Goal: Feedback & Contribution: Leave review/rating

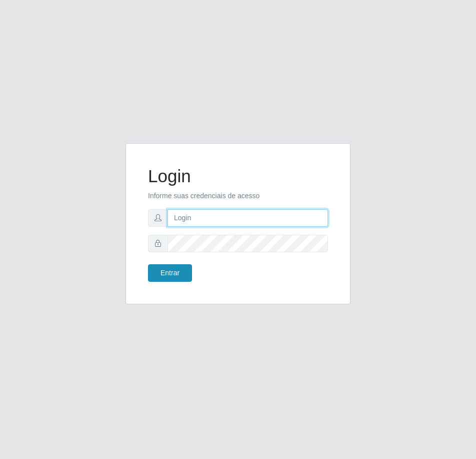
type input "[EMAIL_ADDRESS][DOMAIN_NAME]"
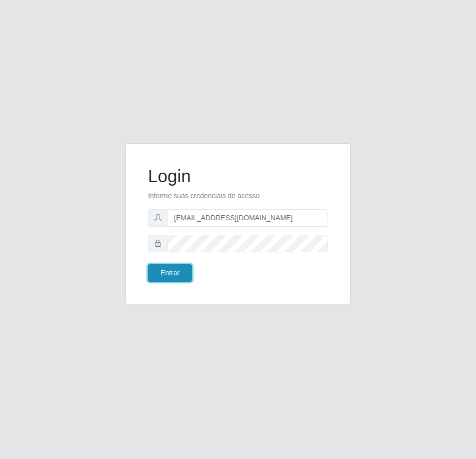
click at [164, 274] on button "Entrar" at bounding box center [170, 273] width 44 height 18
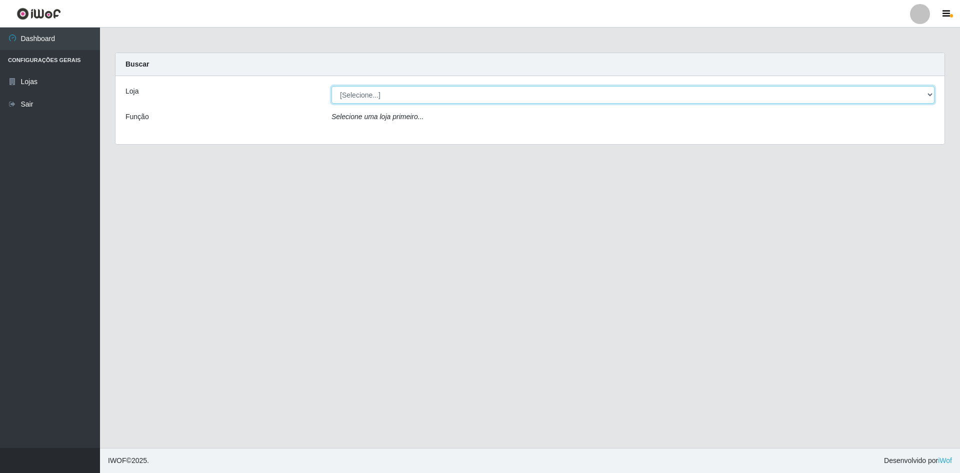
click at [390, 96] on select "[Selecione...] Hiper Queiroz - [GEOGRAPHIC_DATA] [GEOGRAPHIC_DATA] [GEOGRAPHIC_…" at bounding box center [633, 95] width 603 height 18
select select "517"
click at [332, 86] on select "[Selecione...] Hiper Queiroz - [GEOGRAPHIC_DATA] [GEOGRAPHIC_DATA] [GEOGRAPHIC_…" at bounding box center [633, 95] width 603 height 18
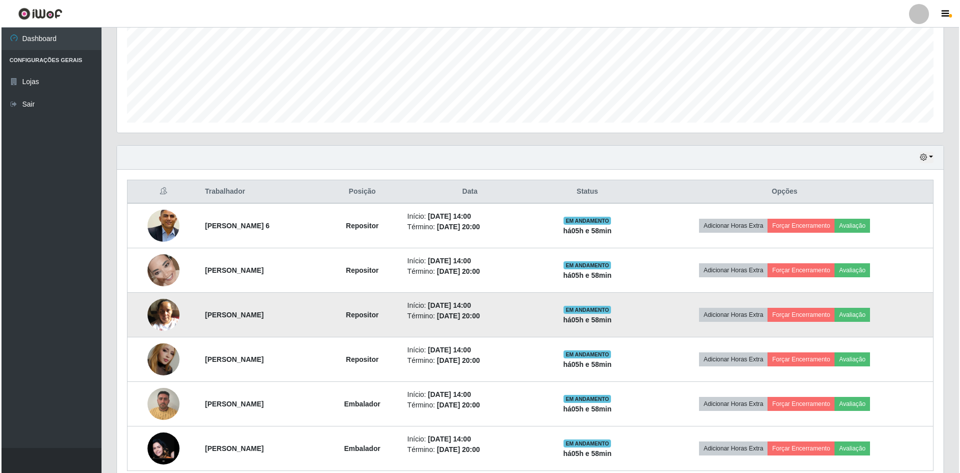
scroll to position [281, 0]
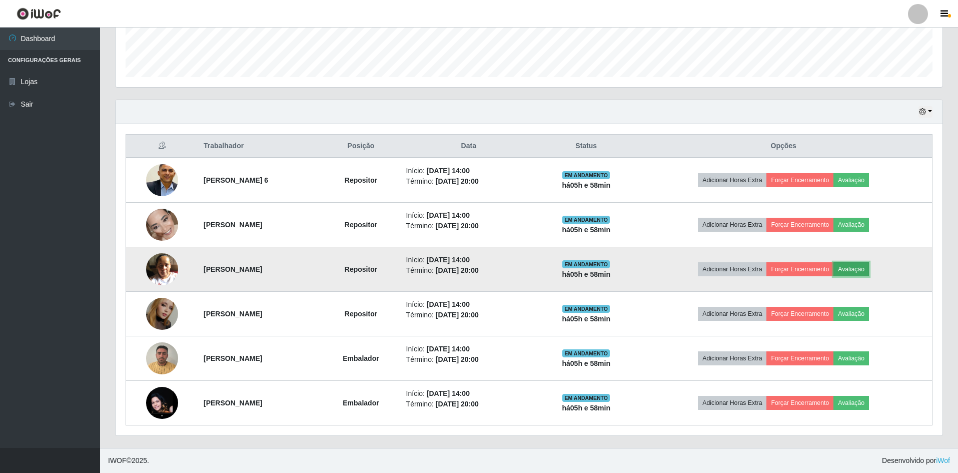
click at [476, 273] on button "Avaliação" at bounding box center [851, 269] width 36 height 14
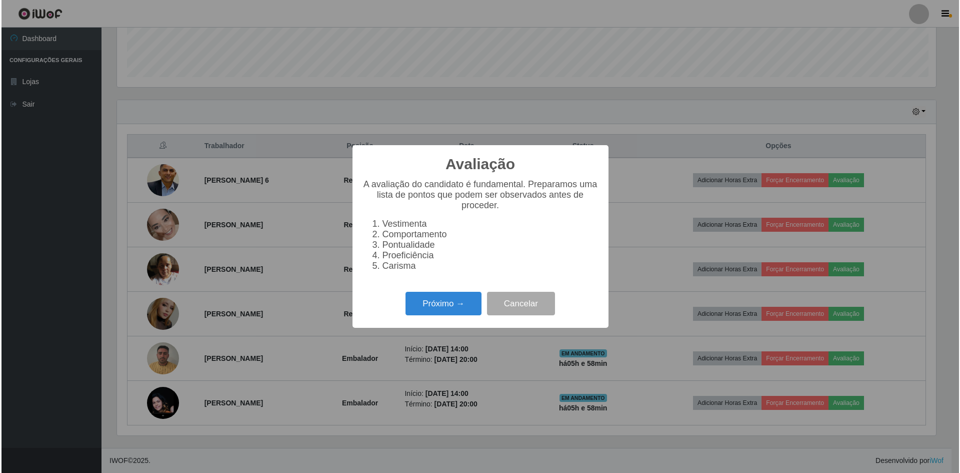
scroll to position [208, 822]
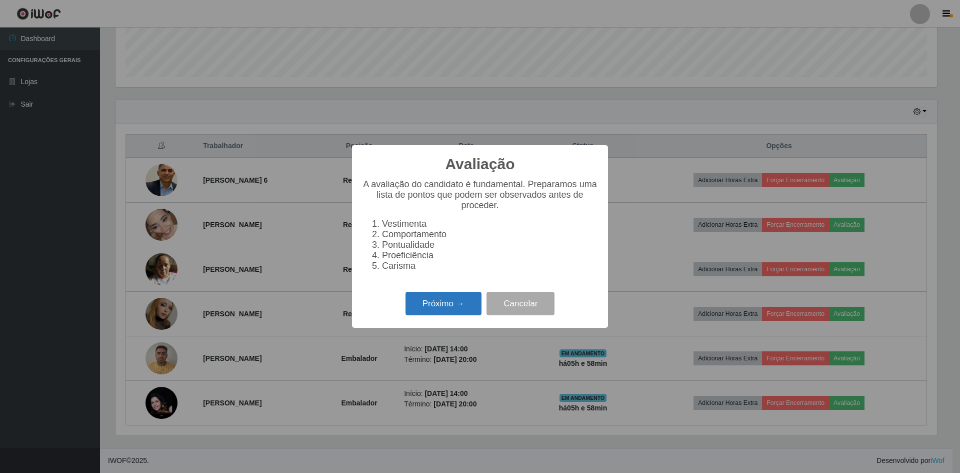
click at [445, 310] on button "Próximo →" at bounding box center [444, 304] width 76 height 24
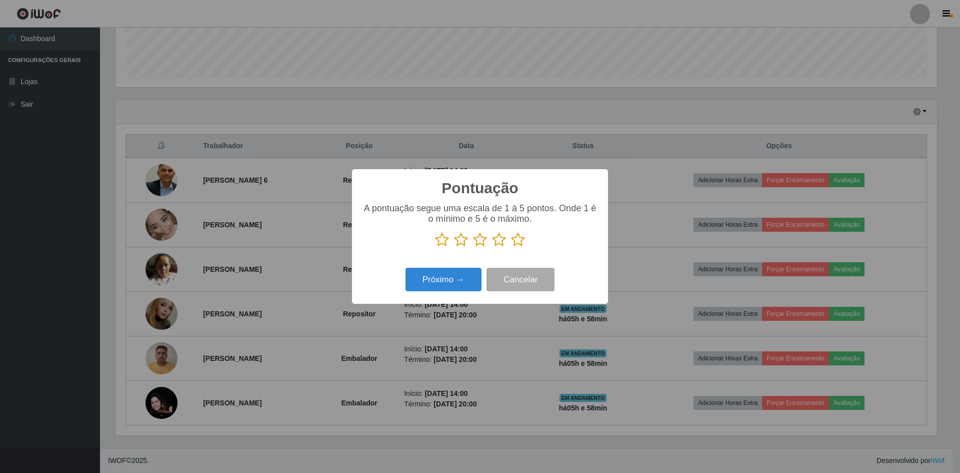
click at [476, 239] on icon at bounding box center [518, 239] width 14 height 15
click at [476, 247] on input "radio" at bounding box center [511, 247] width 0 height 0
click at [425, 280] on button "Próximo →" at bounding box center [444, 280] width 76 height 24
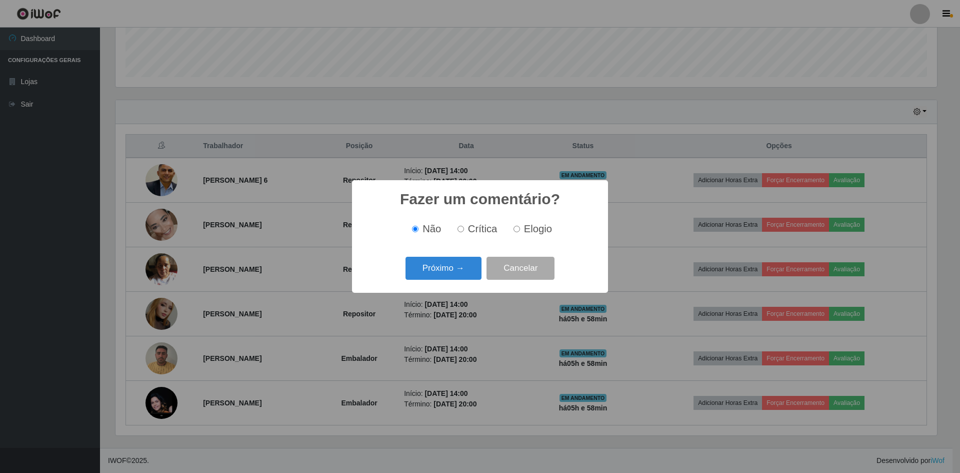
click at [476, 232] on input "Elogio" at bounding box center [517, 229] width 7 height 7
radio input "true"
click at [439, 274] on button "Próximo →" at bounding box center [444, 269] width 76 height 24
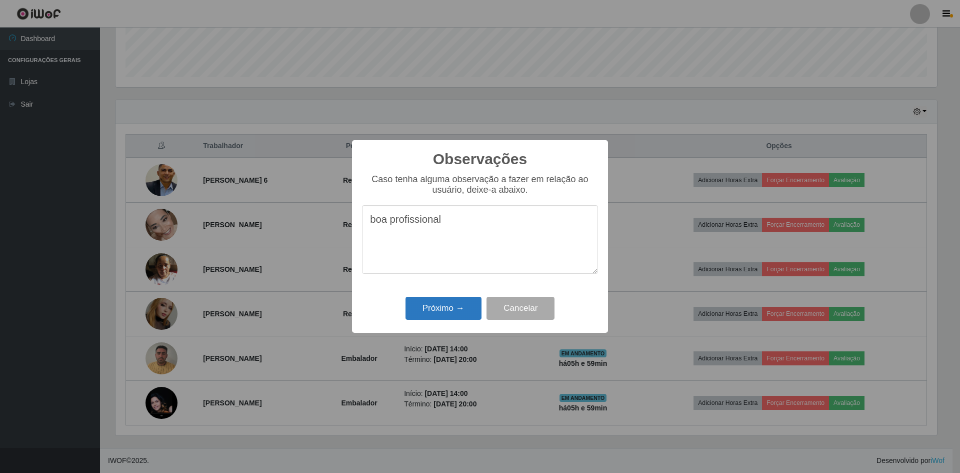
type textarea "boa profissional"
click at [446, 318] on button "Próximo →" at bounding box center [444, 309] width 76 height 24
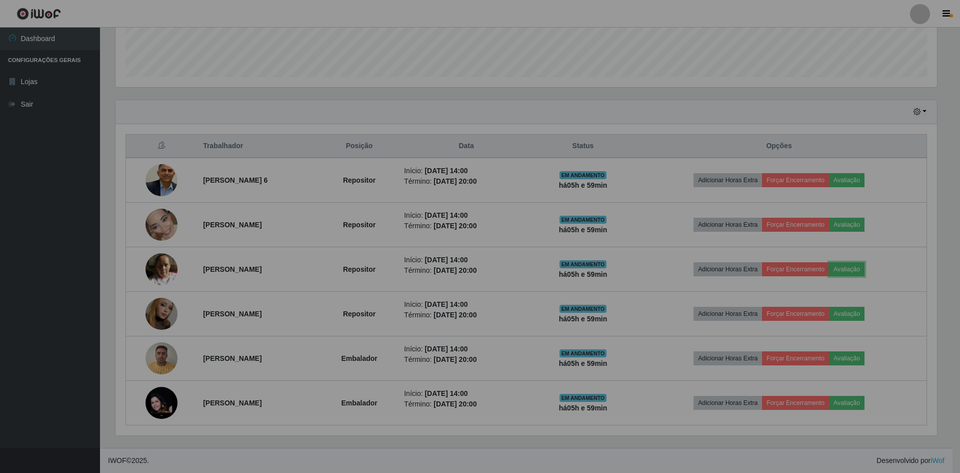
scroll to position [208, 827]
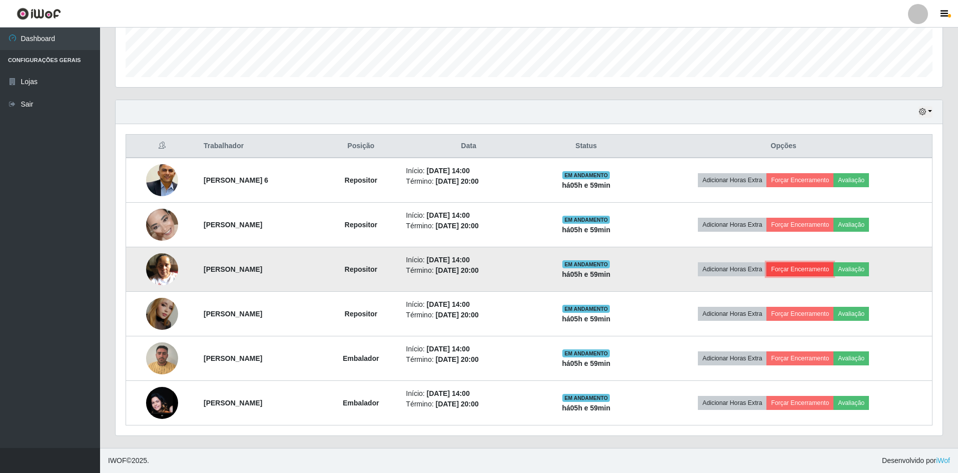
click at [476, 272] on button "Forçar Encerramento" at bounding box center [799, 269] width 67 height 14
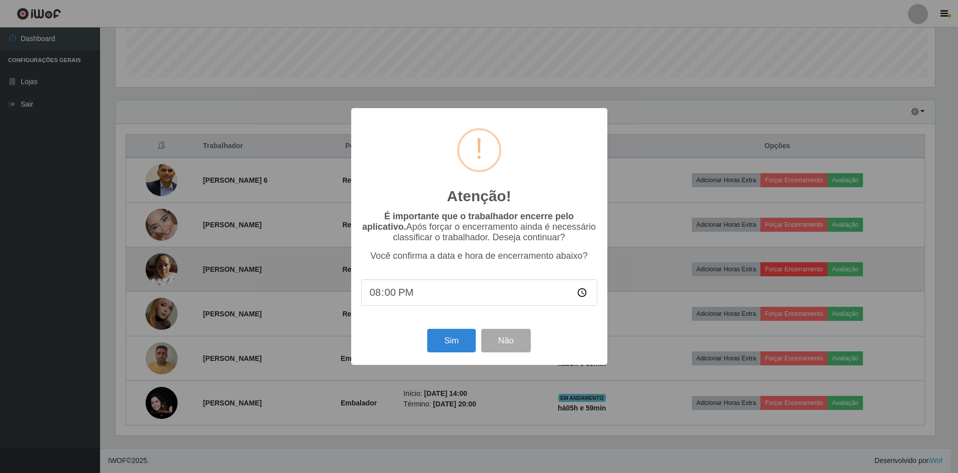
scroll to position [208, 822]
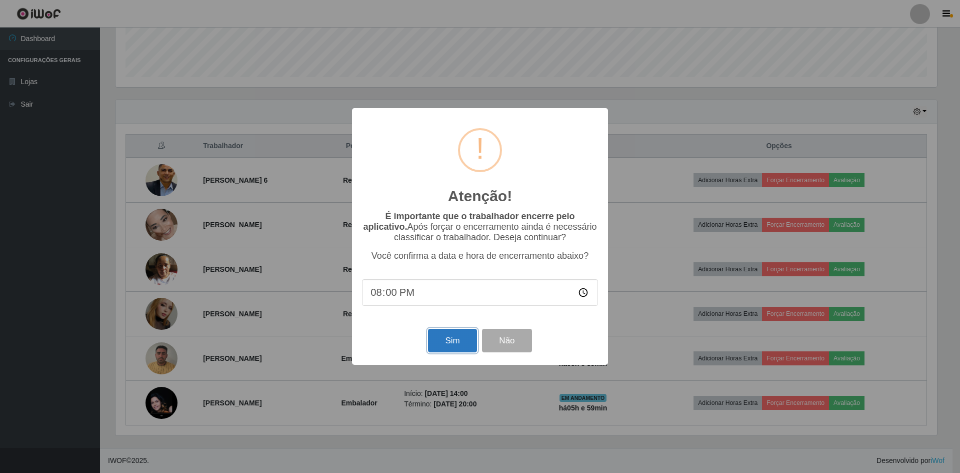
click at [446, 347] on button "Sim" at bounding box center [452, 341] width 49 height 24
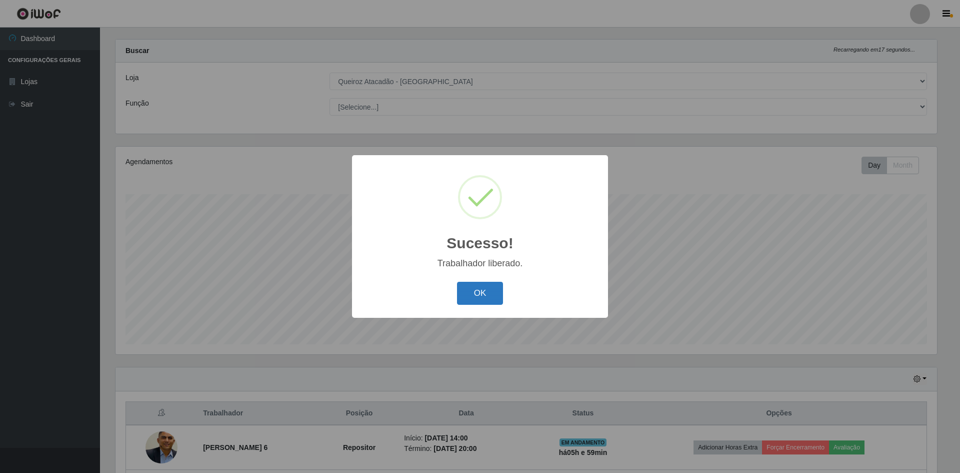
click at [475, 297] on button "OK" at bounding box center [480, 294] width 47 height 24
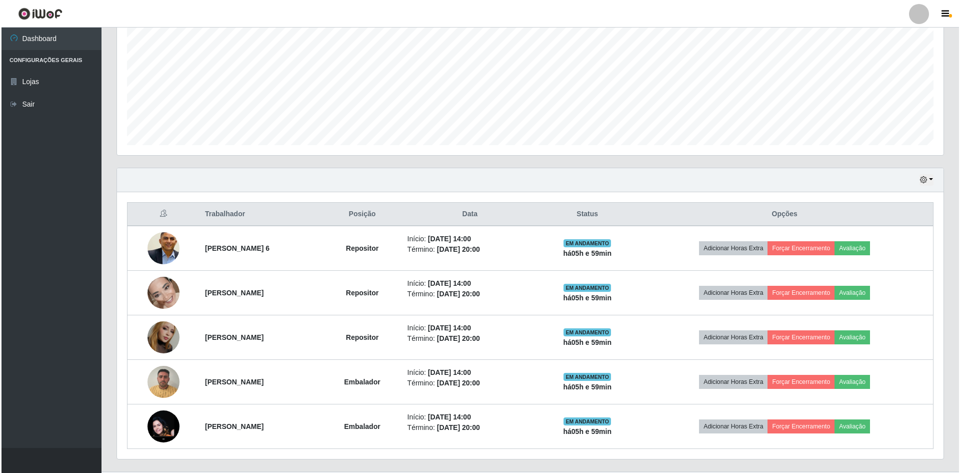
scroll to position [214, 0]
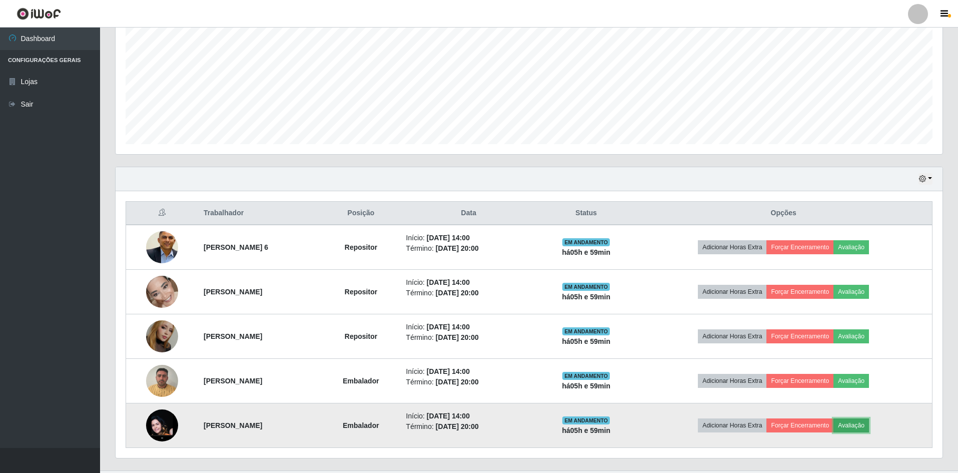
click at [476, 424] on button "Avaliação" at bounding box center [851, 425] width 36 height 14
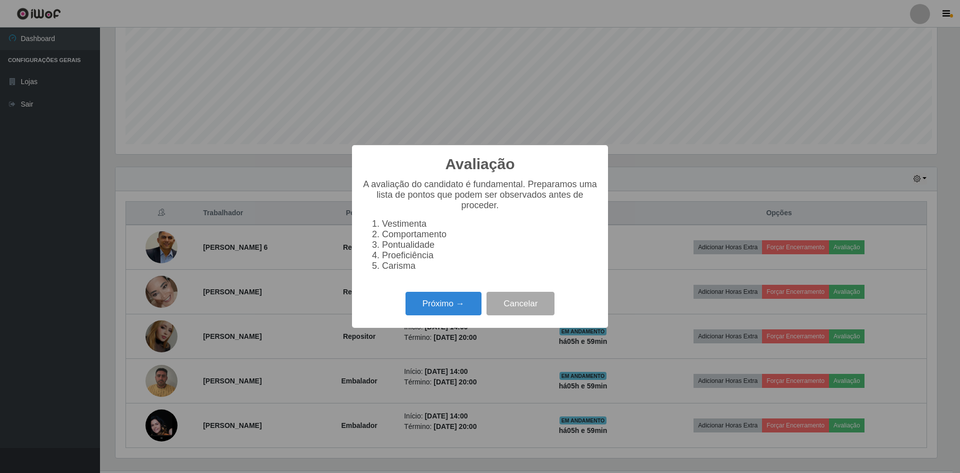
scroll to position [208, 822]
click at [462, 311] on button "Próximo →" at bounding box center [444, 304] width 76 height 24
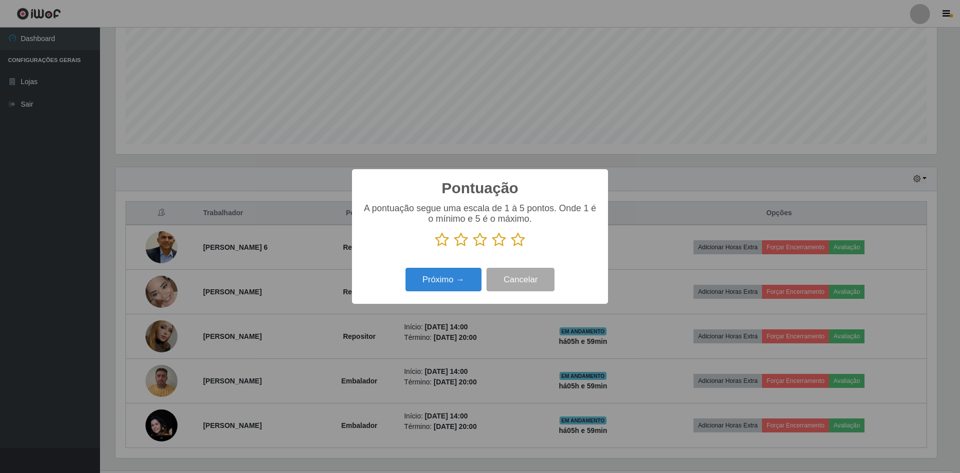
click at [476, 240] on icon at bounding box center [518, 239] width 14 height 15
click at [476, 247] on input "radio" at bounding box center [511, 247] width 0 height 0
click at [463, 277] on button "Próximo →" at bounding box center [444, 280] width 76 height 24
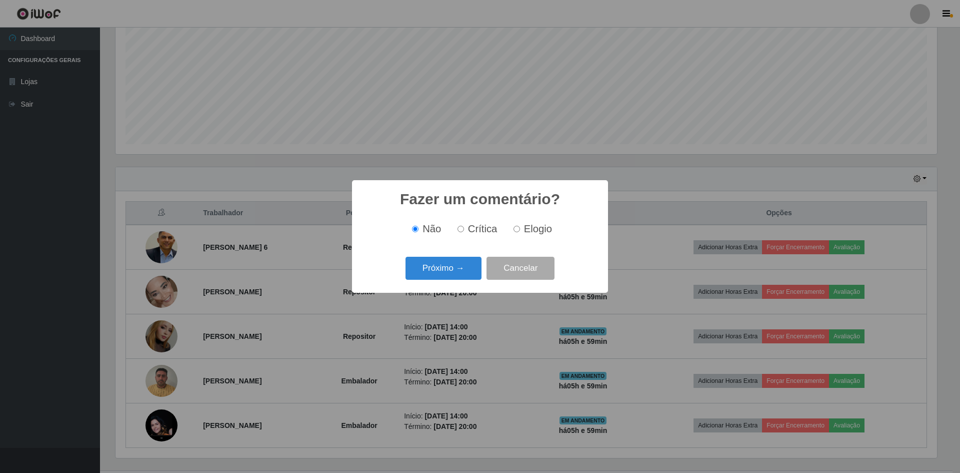
click at [476, 230] on input "Elogio" at bounding box center [517, 229] width 7 height 7
radio input "true"
click at [461, 268] on button "Próximo →" at bounding box center [444, 269] width 76 height 24
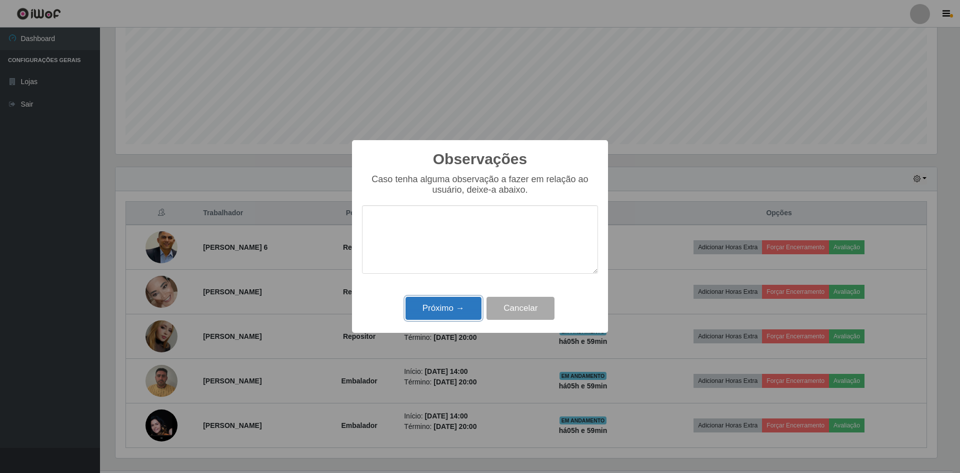
click at [430, 312] on button "Próximo →" at bounding box center [444, 309] width 76 height 24
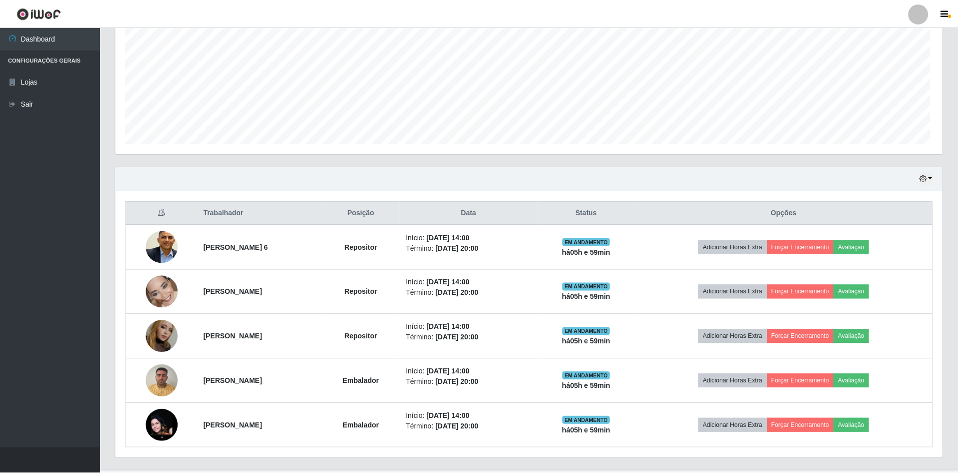
scroll to position [208, 827]
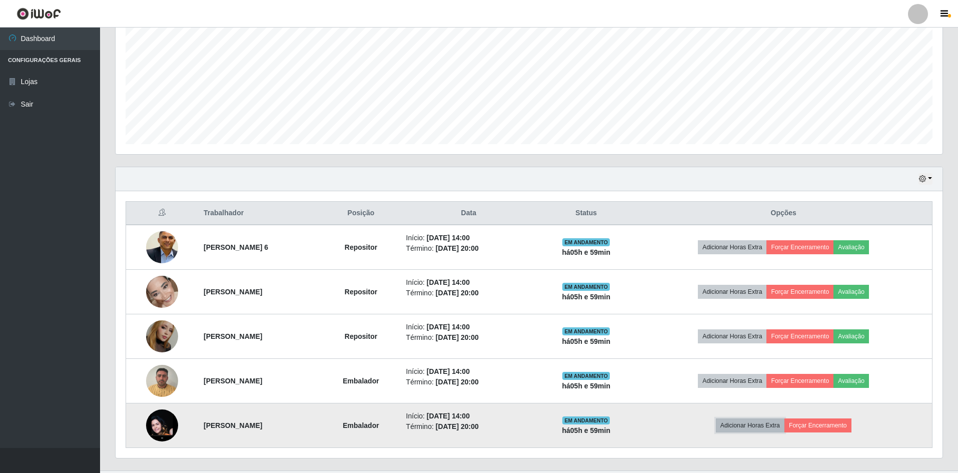
click at [476, 427] on button "Adicionar Horas Extra" at bounding box center [750, 425] width 69 height 14
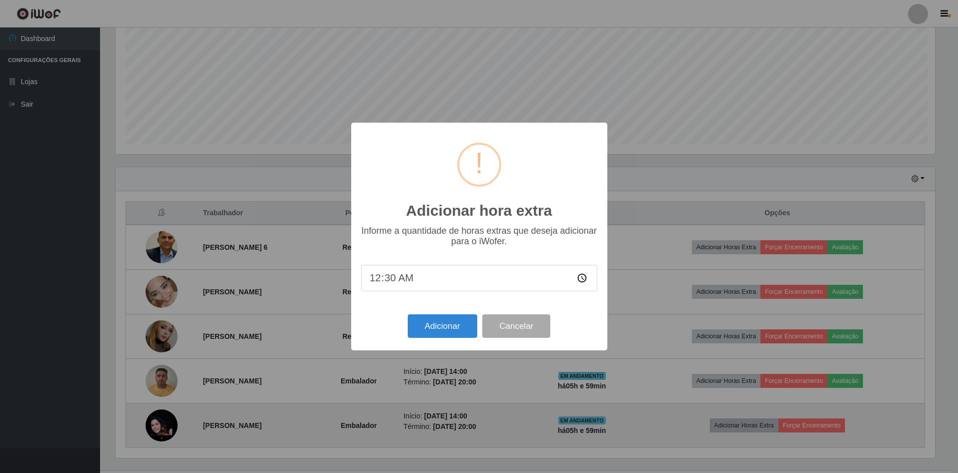
scroll to position [208, 822]
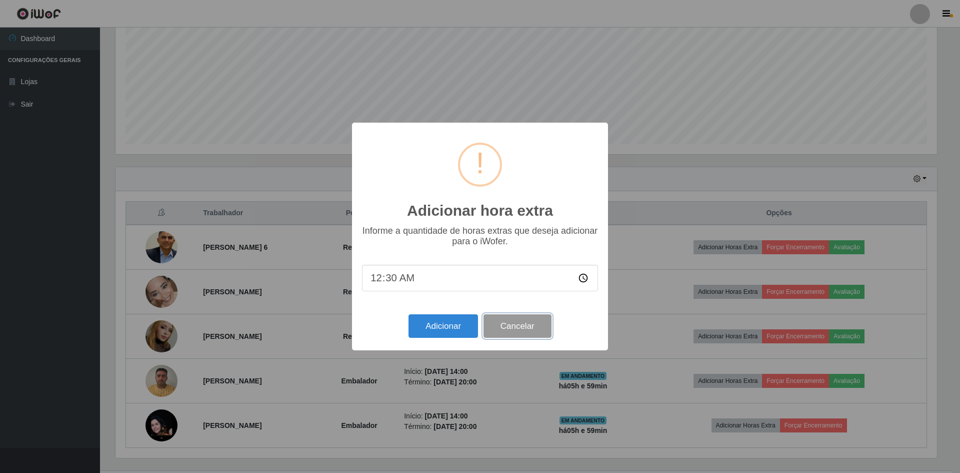
click at [476, 335] on button "Cancelar" at bounding box center [518, 326] width 68 height 24
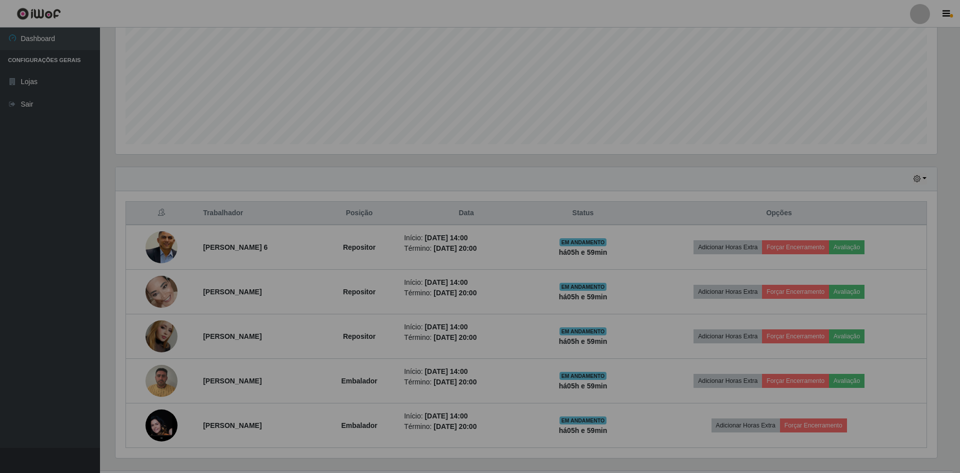
scroll to position [208, 827]
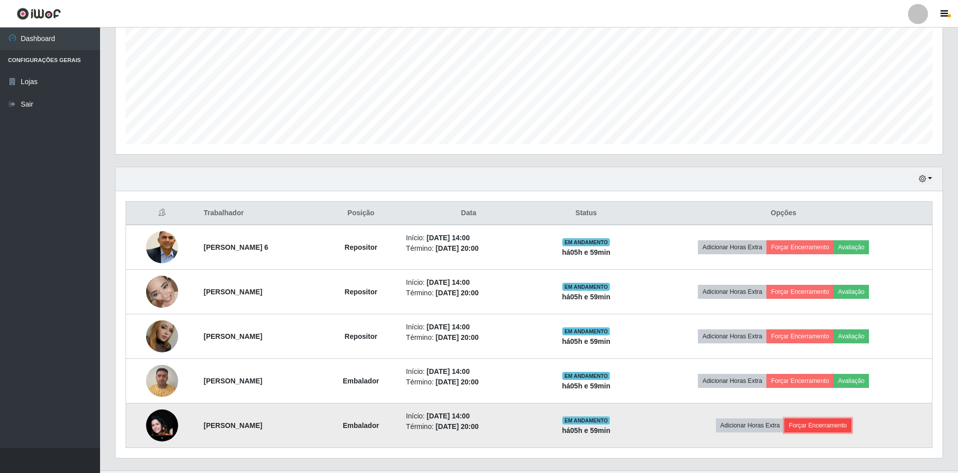
click at [476, 422] on button "Forçar Encerramento" at bounding box center [817, 425] width 67 height 14
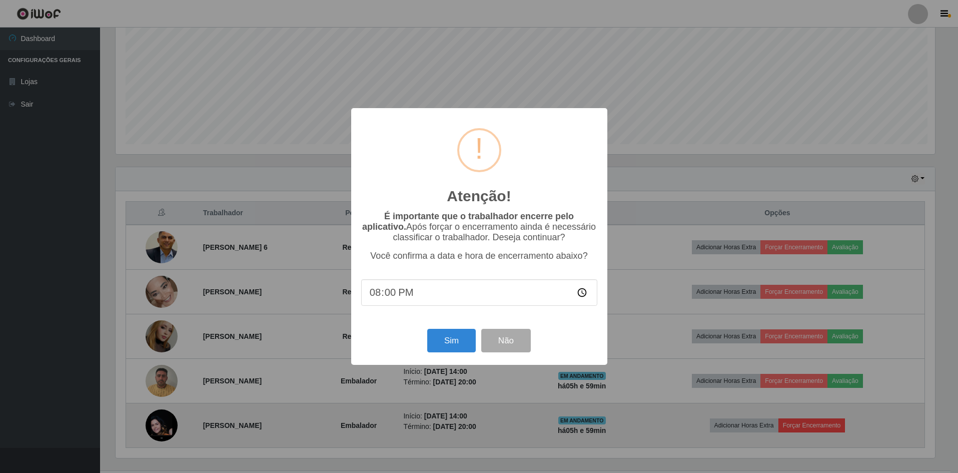
scroll to position [208, 822]
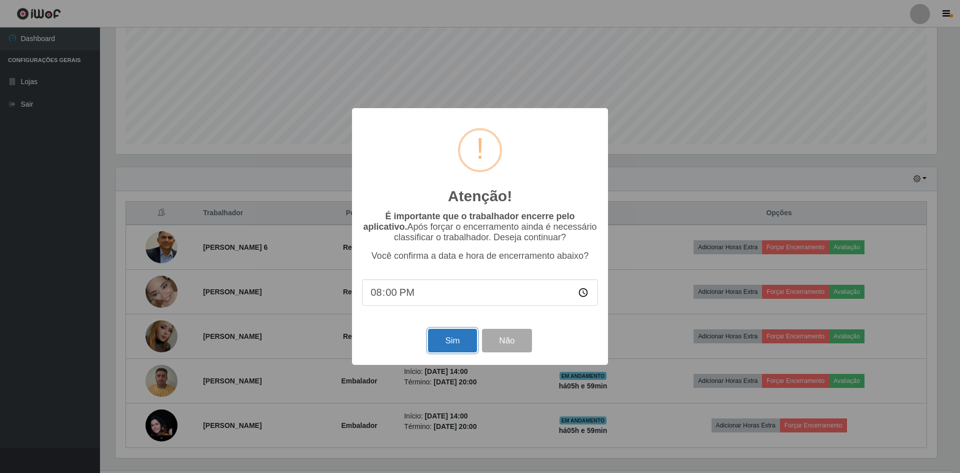
click at [445, 343] on button "Sim" at bounding box center [452, 341] width 49 height 24
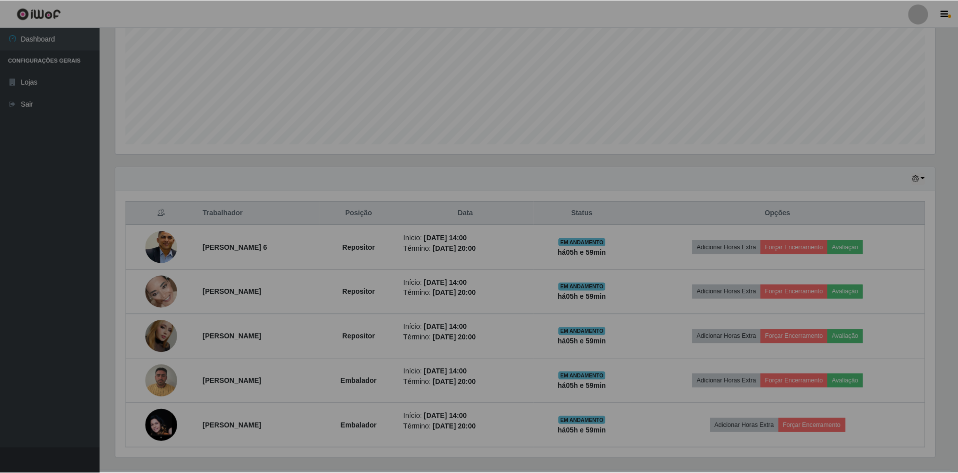
scroll to position [0, 0]
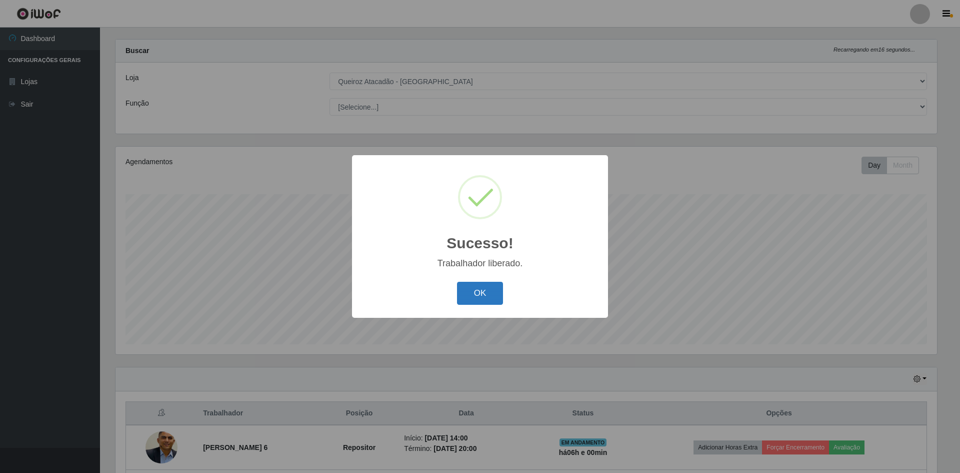
click at [476, 291] on button "OK" at bounding box center [480, 294] width 47 height 24
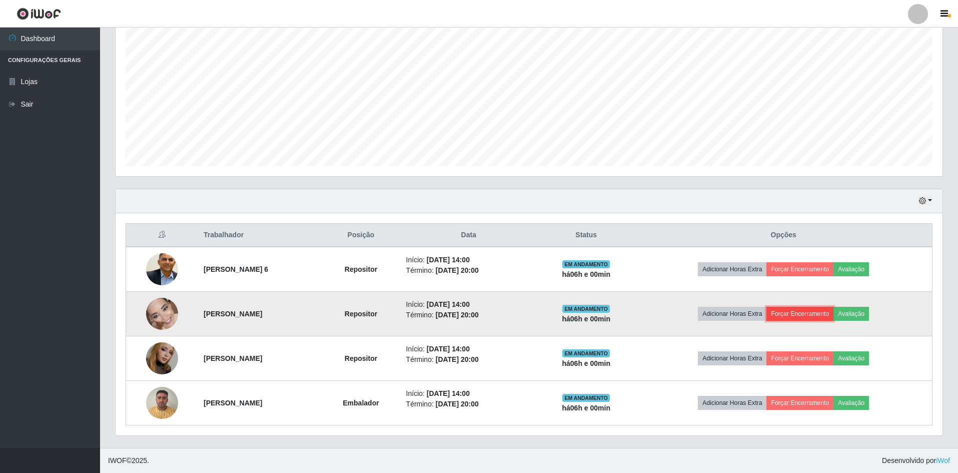
click at [476, 316] on button "Forçar Encerramento" at bounding box center [799, 314] width 67 height 14
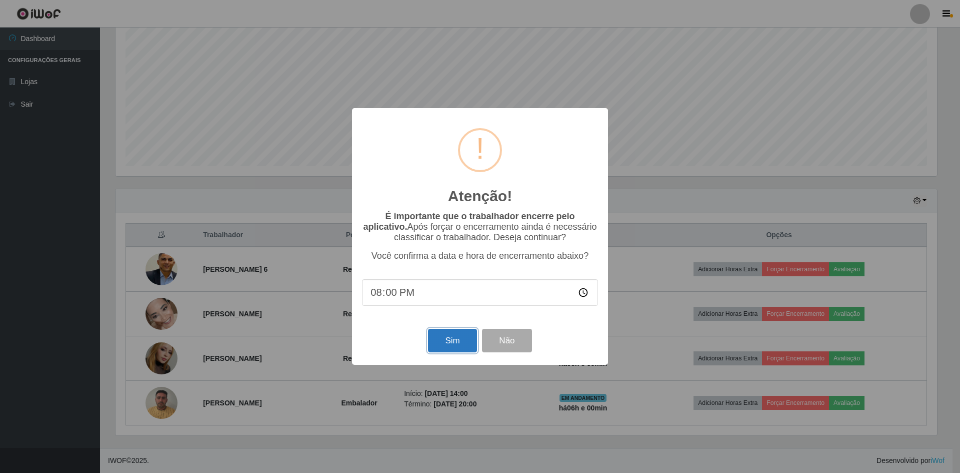
click at [447, 342] on button "Sim" at bounding box center [452, 341] width 49 height 24
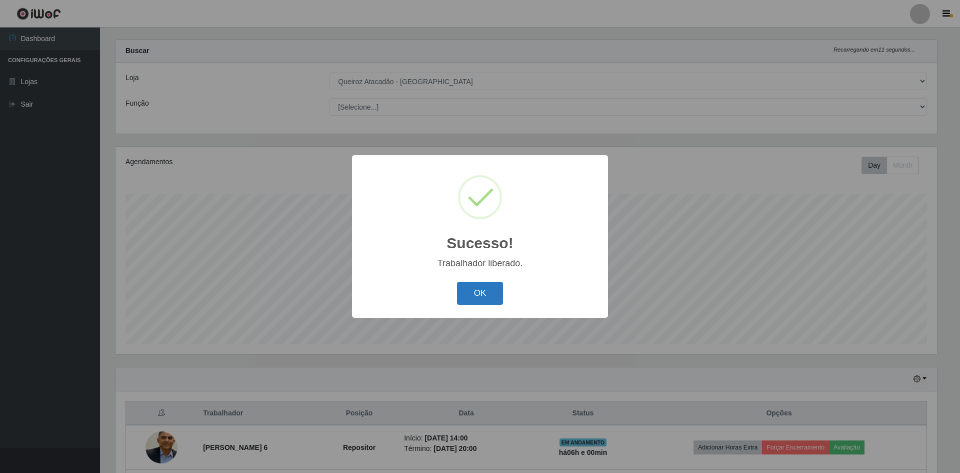
click at [476, 285] on button "OK" at bounding box center [480, 294] width 47 height 24
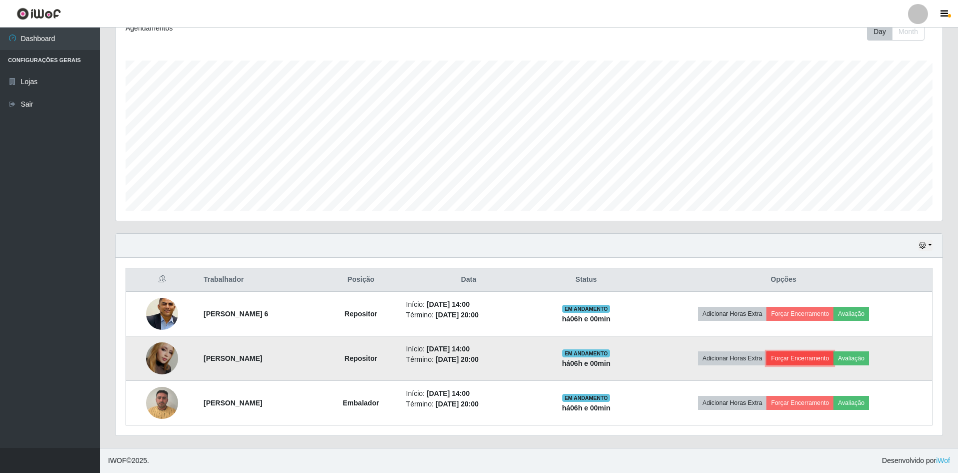
click at [476, 355] on button "Forçar Encerramento" at bounding box center [799, 358] width 67 height 14
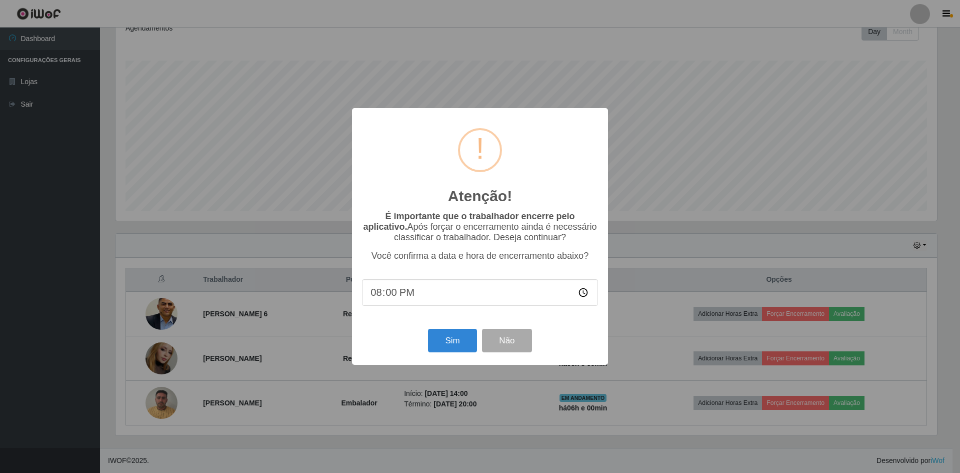
click at [453, 355] on div "Sim Não" at bounding box center [480, 340] width 236 height 29
click at [458, 346] on button "Sim" at bounding box center [452, 341] width 49 height 24
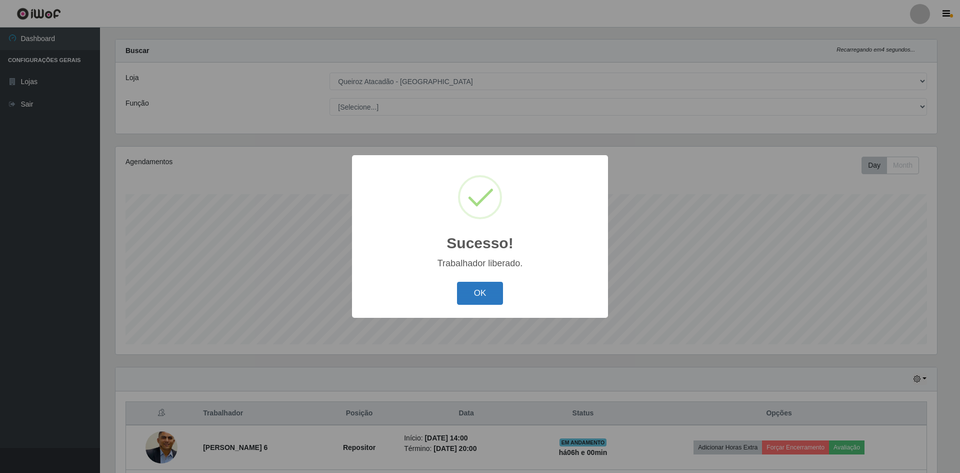
click at [471, 300] on button "OK" at bounding box center [480, 294] width 47 height 24
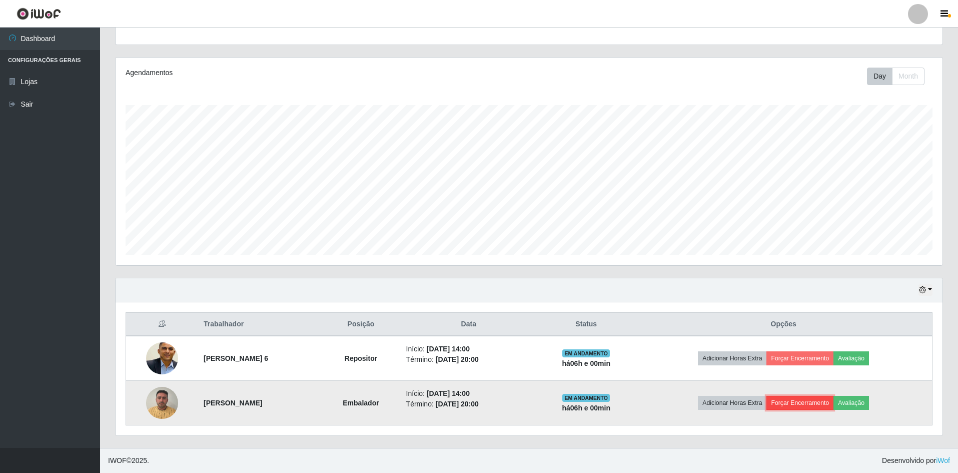
click at [476, 404] on button "Forçar Encerramento" at bounding box center [799, 403] width 67 height 14
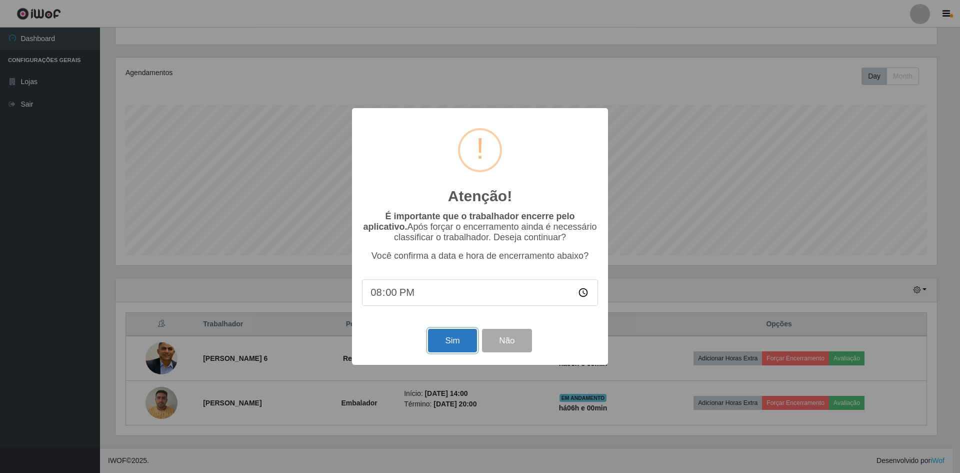
click at [449, 347] on button "Sim" at bounding box center [452, 341] width 49 height 24
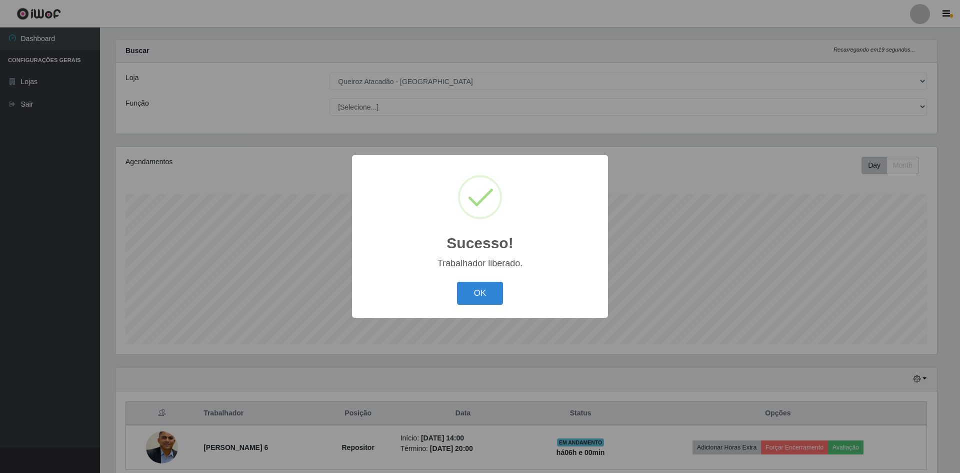
click at [457, 294] on div "OK Cancel" at bounding box center [480, 293] width 236 height 29
click at [465, 305] on button "OK" at bounding box center [480, 294] width 47 height 24
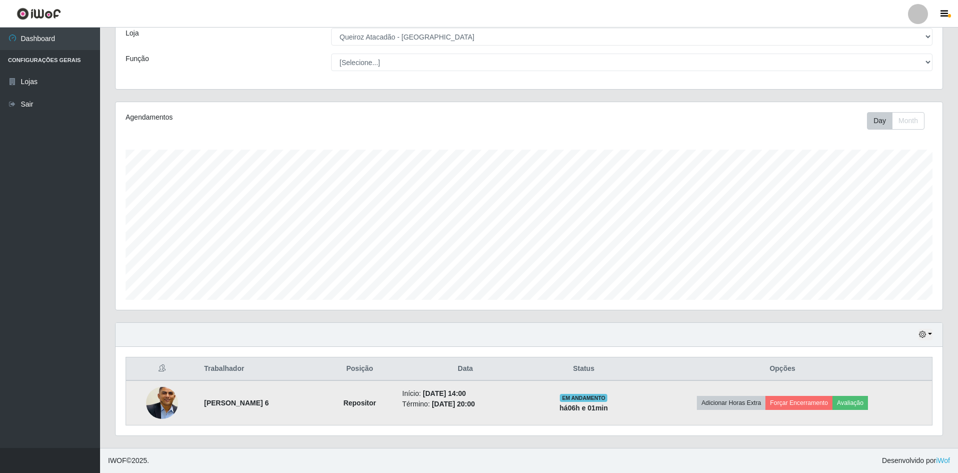
click at [166, 403] on img at bounding box center [162, 403] width 32 height 40
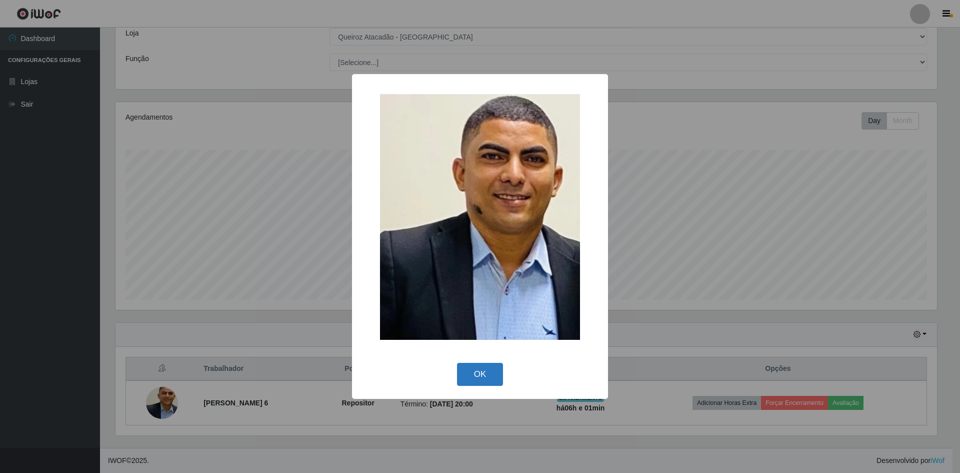
click at [473, 377] on button "OK" at bounding box center [480, 375] width 47 height 24
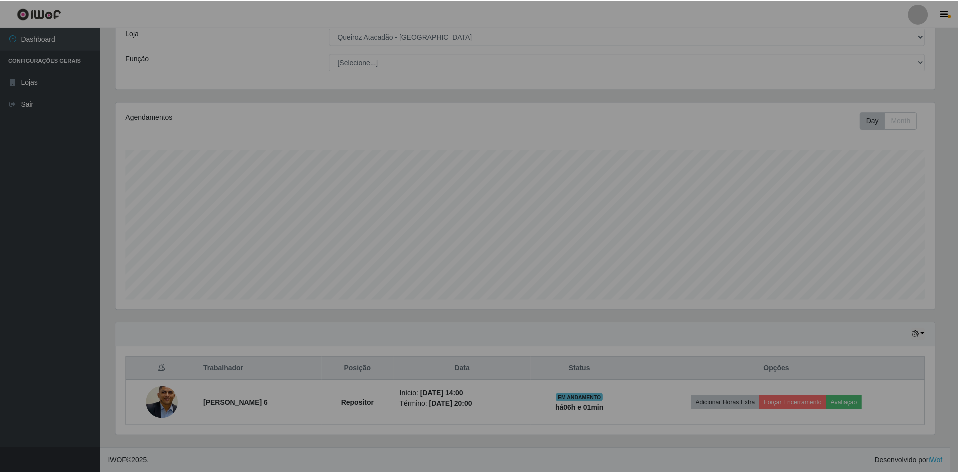
scroll to position [208, 827]
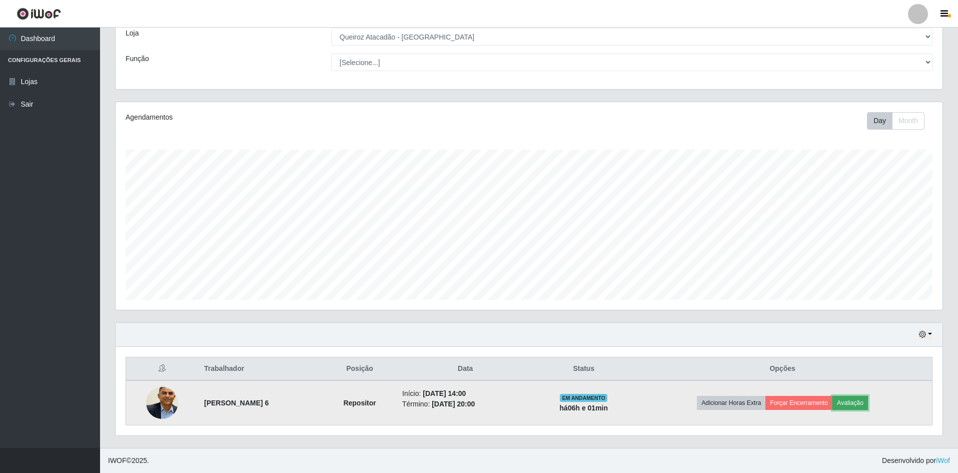
click at [476, 400] on button "Avaliação" at bounding box center [850, 403] width 36 height 14
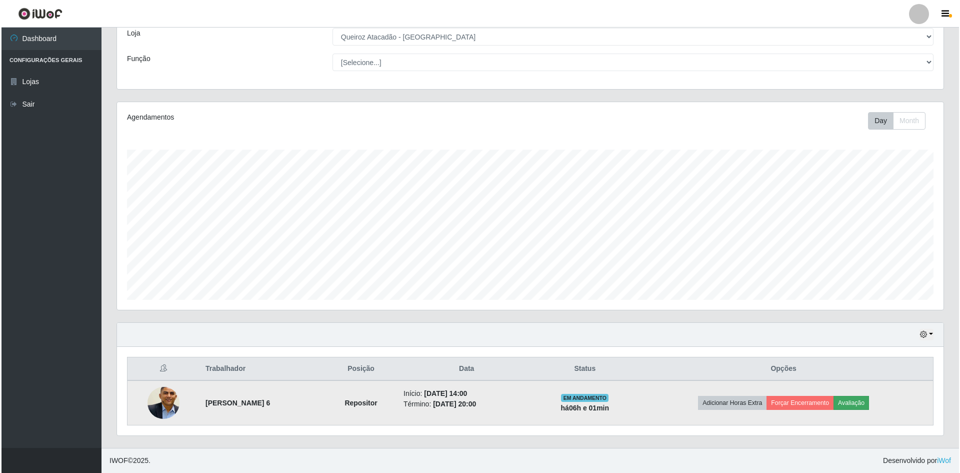
scroll to position [208, 822]
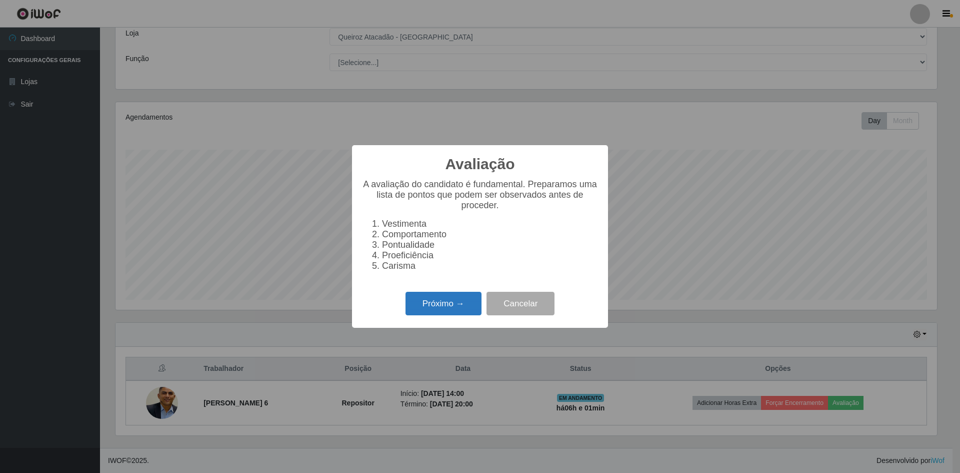
click at [463, 312] on button "Próximo →" at bounding box center [444, 304] width 76 height 24
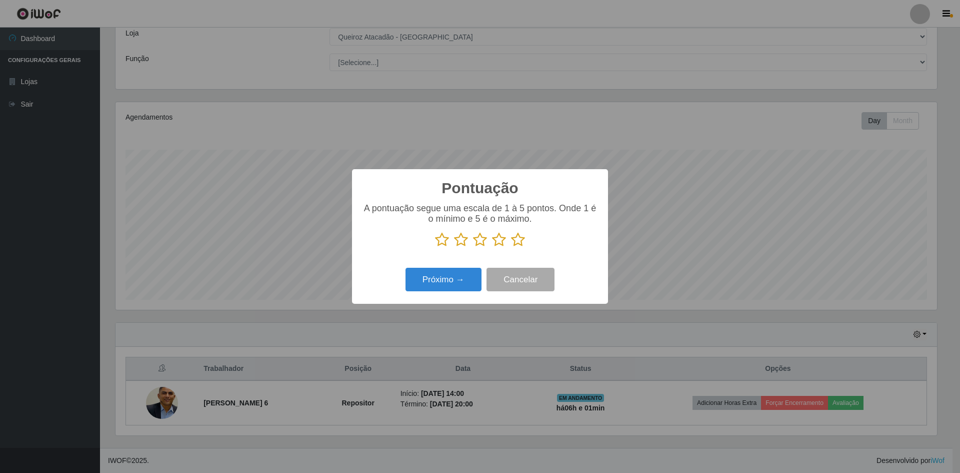
click at [476, 240] on icon at bounding box center [518, 239] width 14 height 15
click at [476, 247] on input "radio" at bounding box center [511, 247] width 0 height 0
click at [428, 275] on button "Próximo →" at bounding box center [444, 280] width 76 height 24
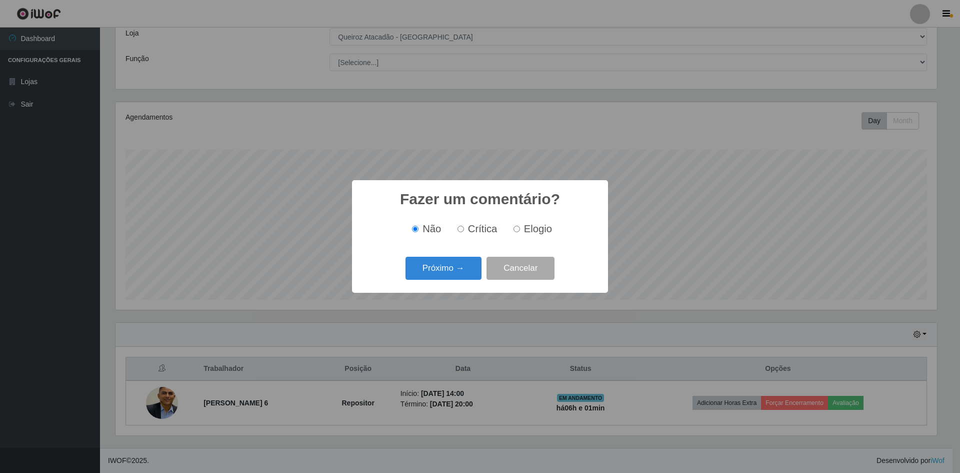
click at [476, 229] on input "Elogio" at bounding box center [517, 229] width 7 height 7
radio input "true"
click at [437, 269] on button "Próximo →" at bounding box center [444, 269] width 76 height 24
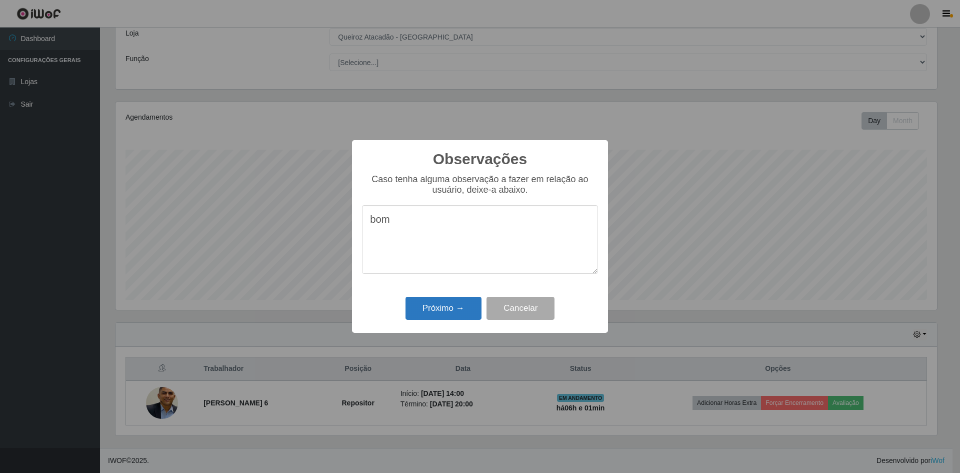
type textarea "bom"
click at [442, 318] on button "Próximo →" at bounding box center [444, 309] width 76 height 24
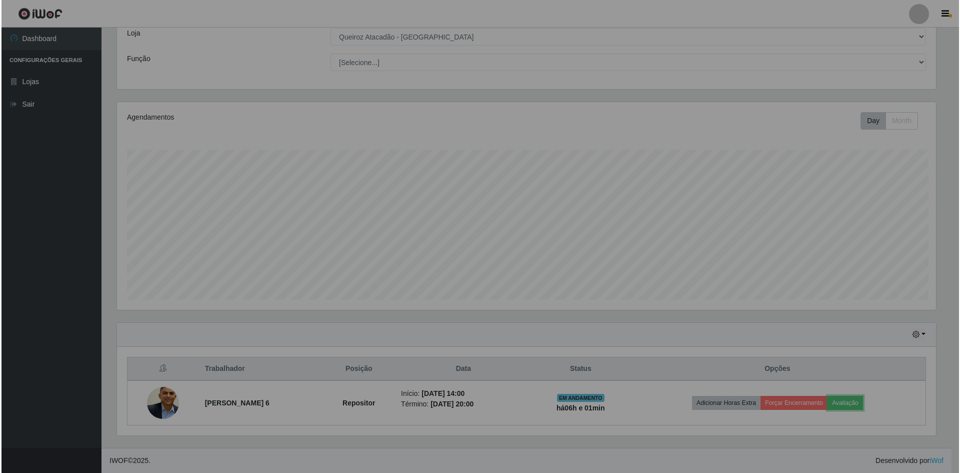
scroll to position [208, 827]
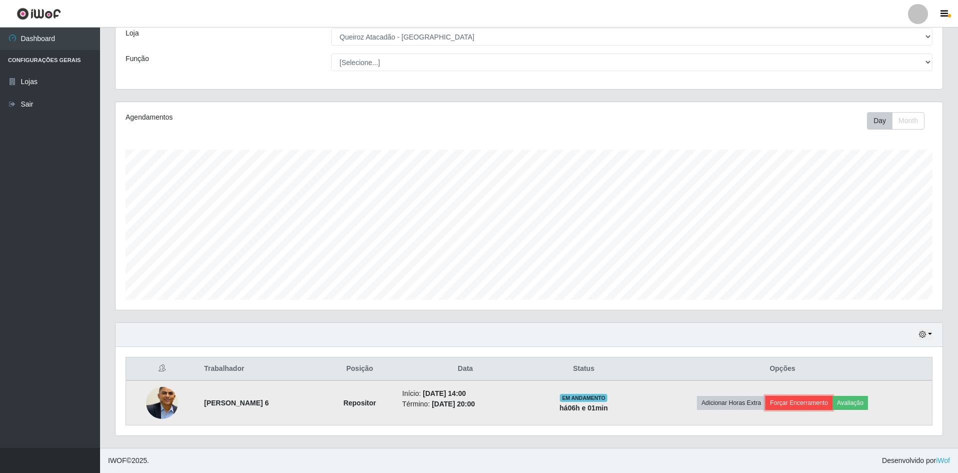
click at [476, 400] on button "Forçar Encerramento" at bounding box center [798, 403] width 67 height 14
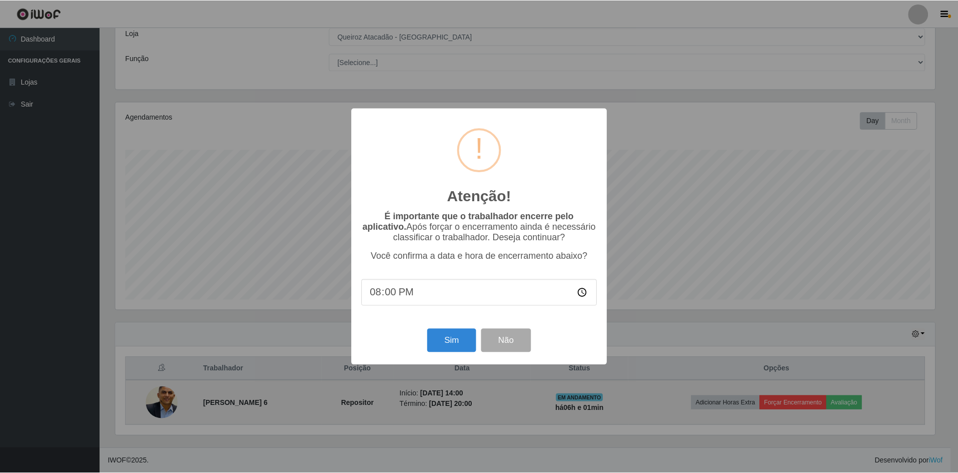
scroll to position [208, 822]
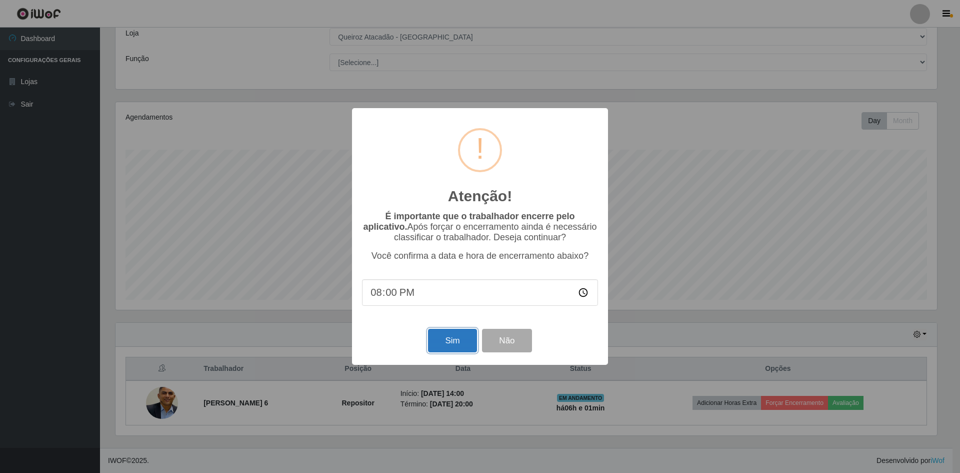
click at [445, 342] on button "Sim" at bounding box center [452, 341] width 49 height 24
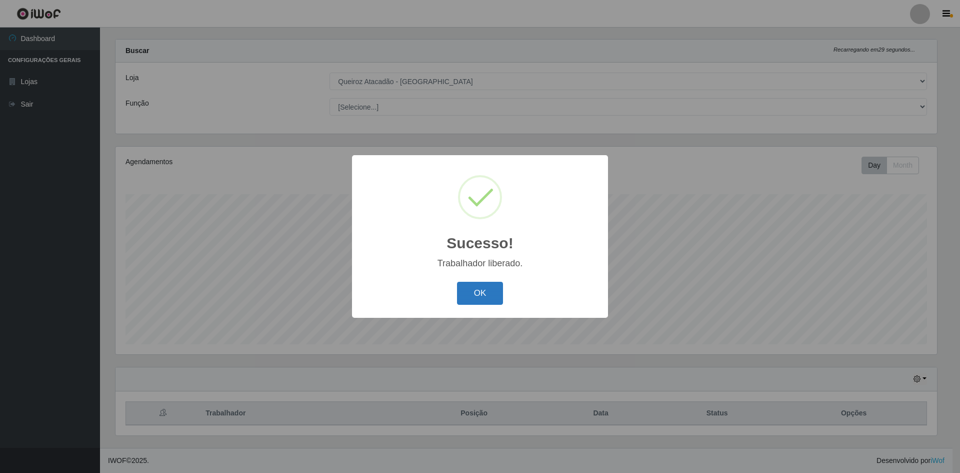
click at [476, 296] on button "OK" at bounding box center [480, 294] width 47 height 24
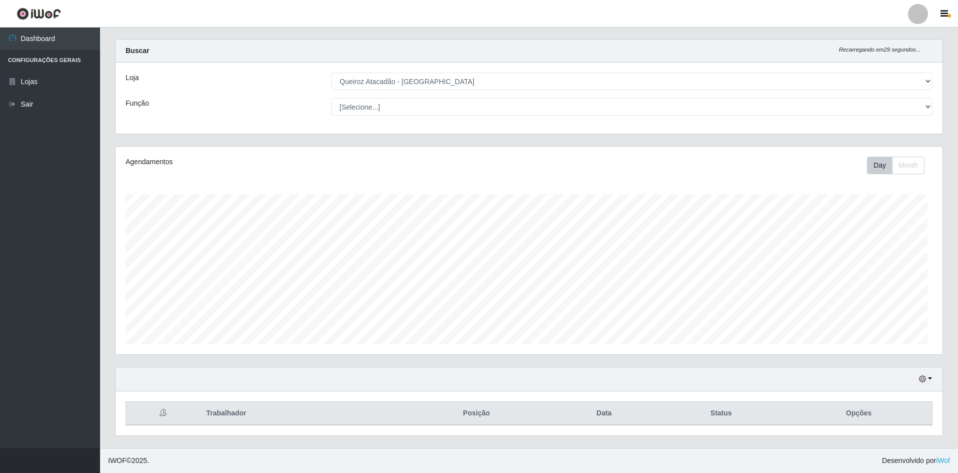
scroll to position [208, 827]
